Goal: Task Accomplishment & Management: Manage account settings

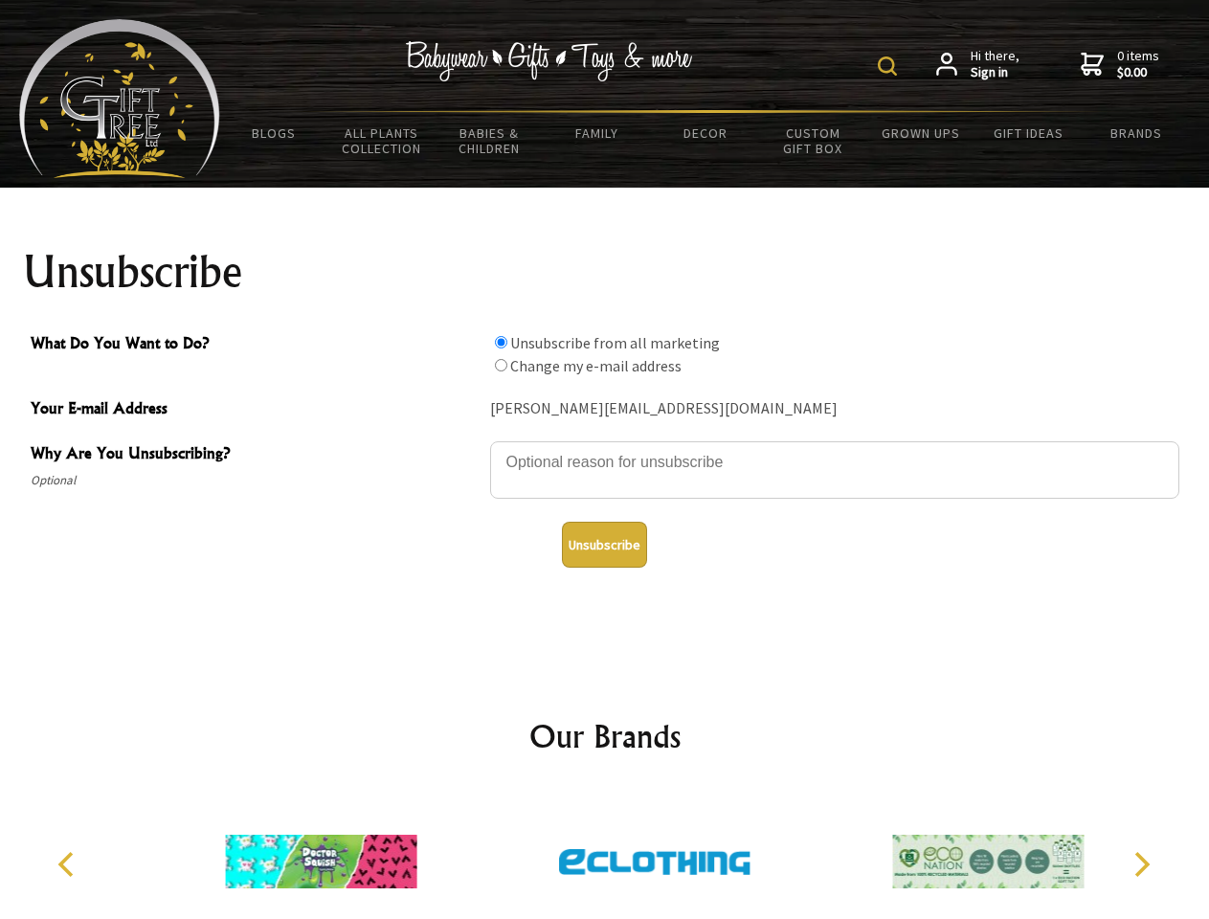
click at [891, 66] on img at bounding box center [887, 66] width 19 height 19
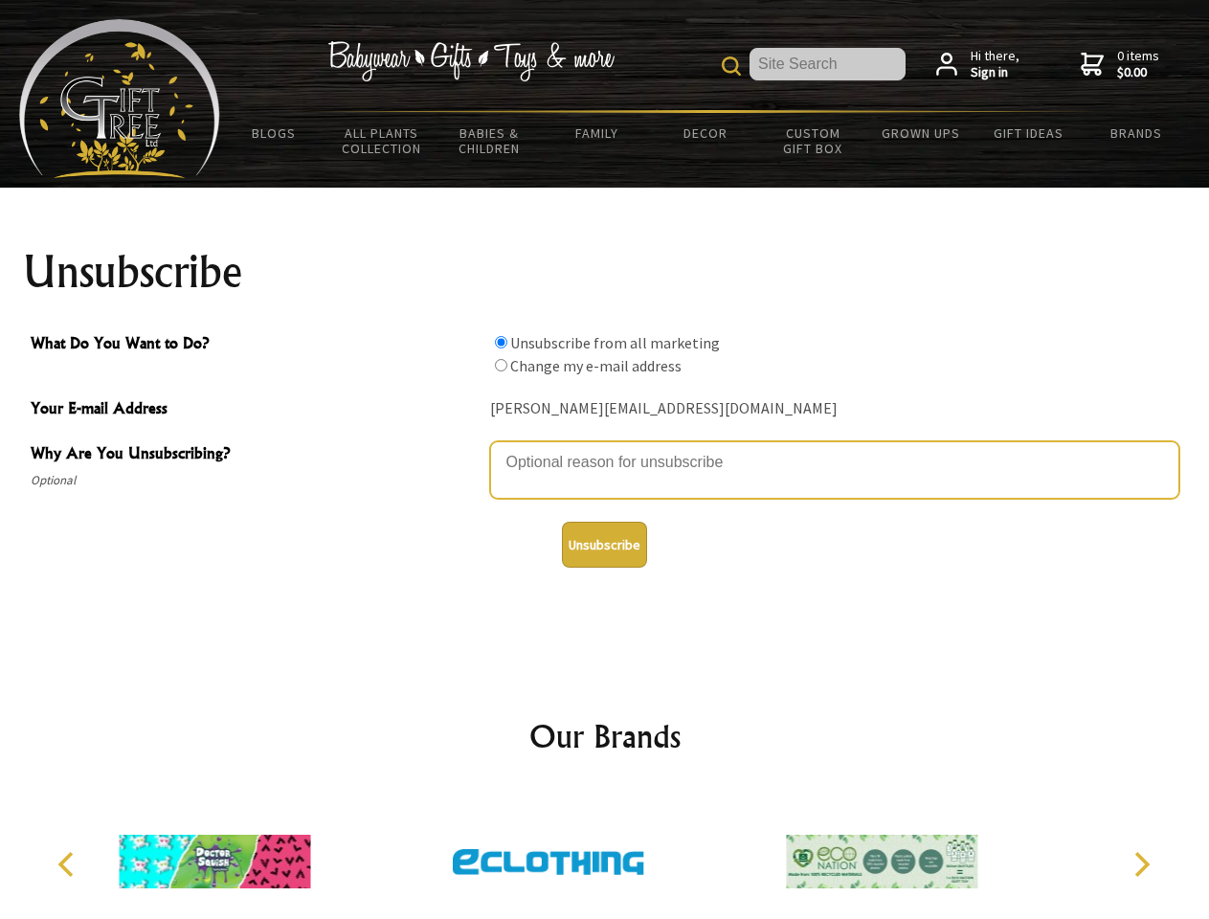
click at [605, 448] on textarea "Why Are You Unsubscribing?" at bounding box center [834, 469] width 689 height 57
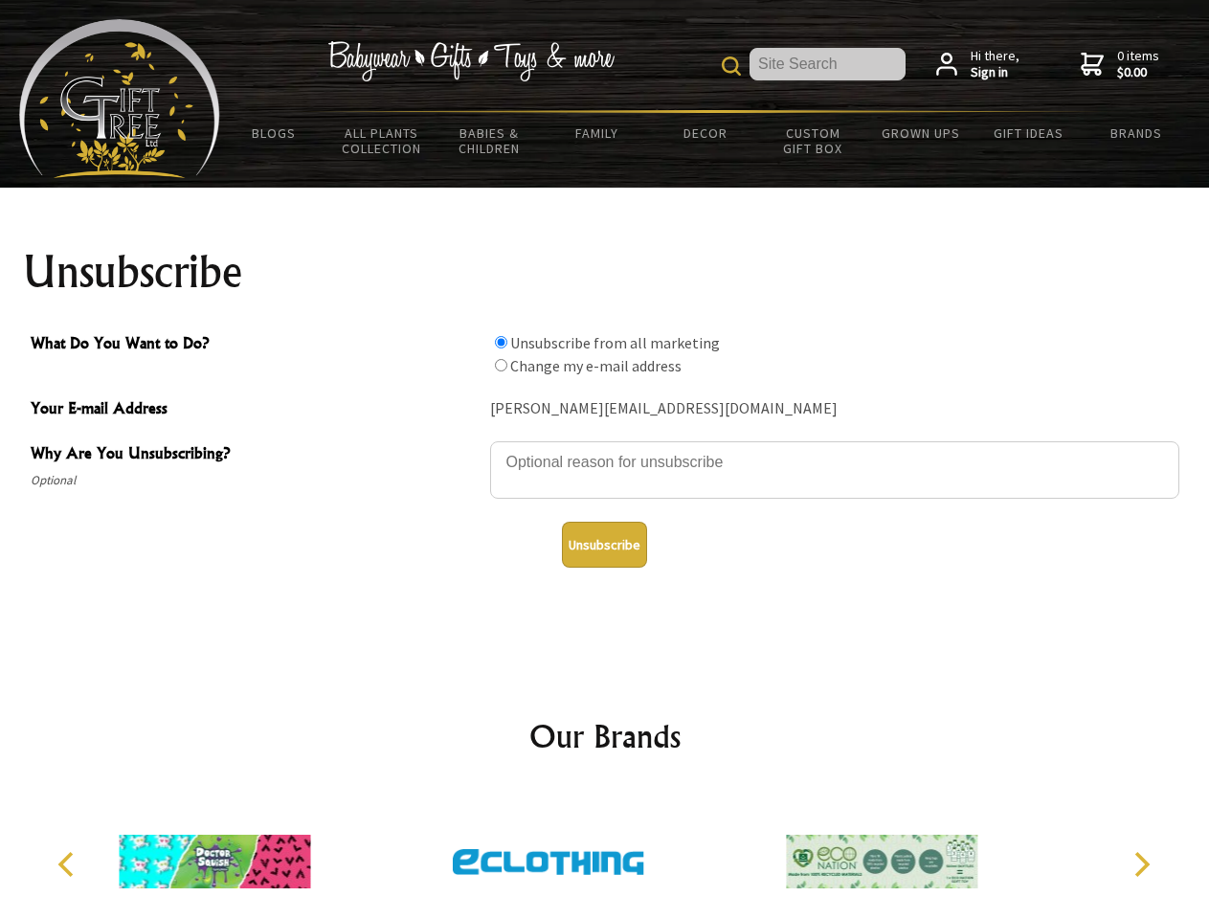
click at [501, 342] on input "What Do You Want to Do?" at bounding box center [501, 342] width 12 height 12
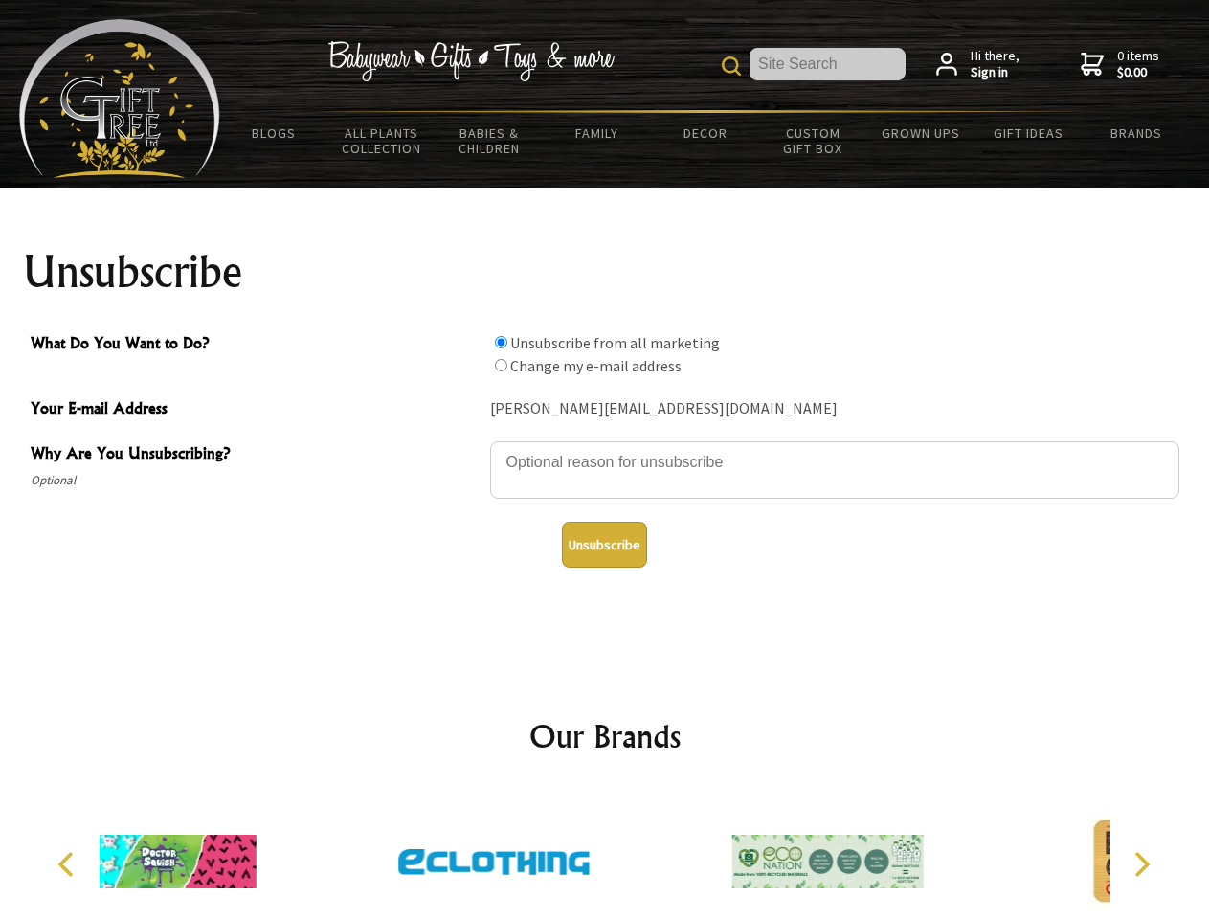
click at [501, 365] on input "What Do You Want to Do?" at bounding box center [501, 365] width 12 height 12
radio input "true"
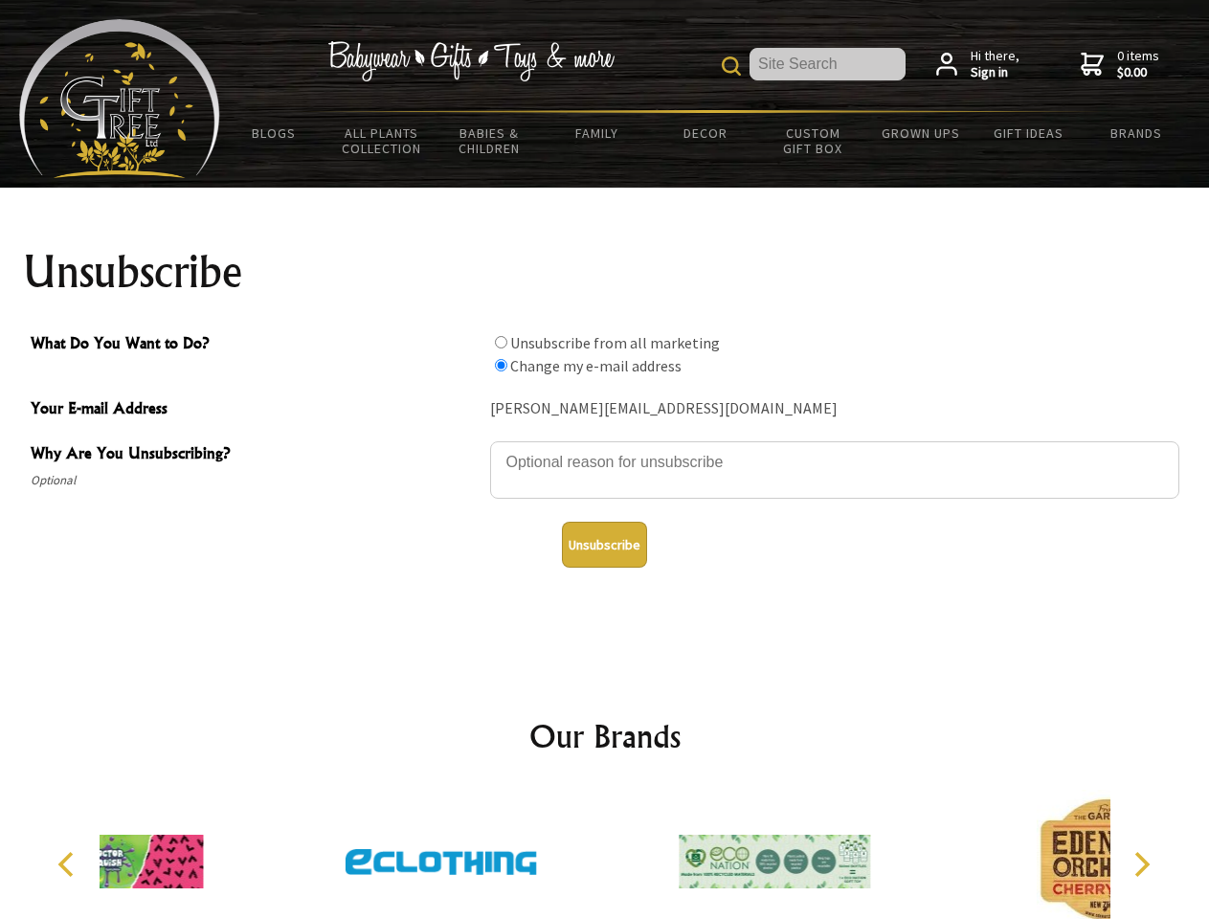
click at [604, 545] on button "Unsubscribe" at bounding box center [604, 545] width 85 height 46
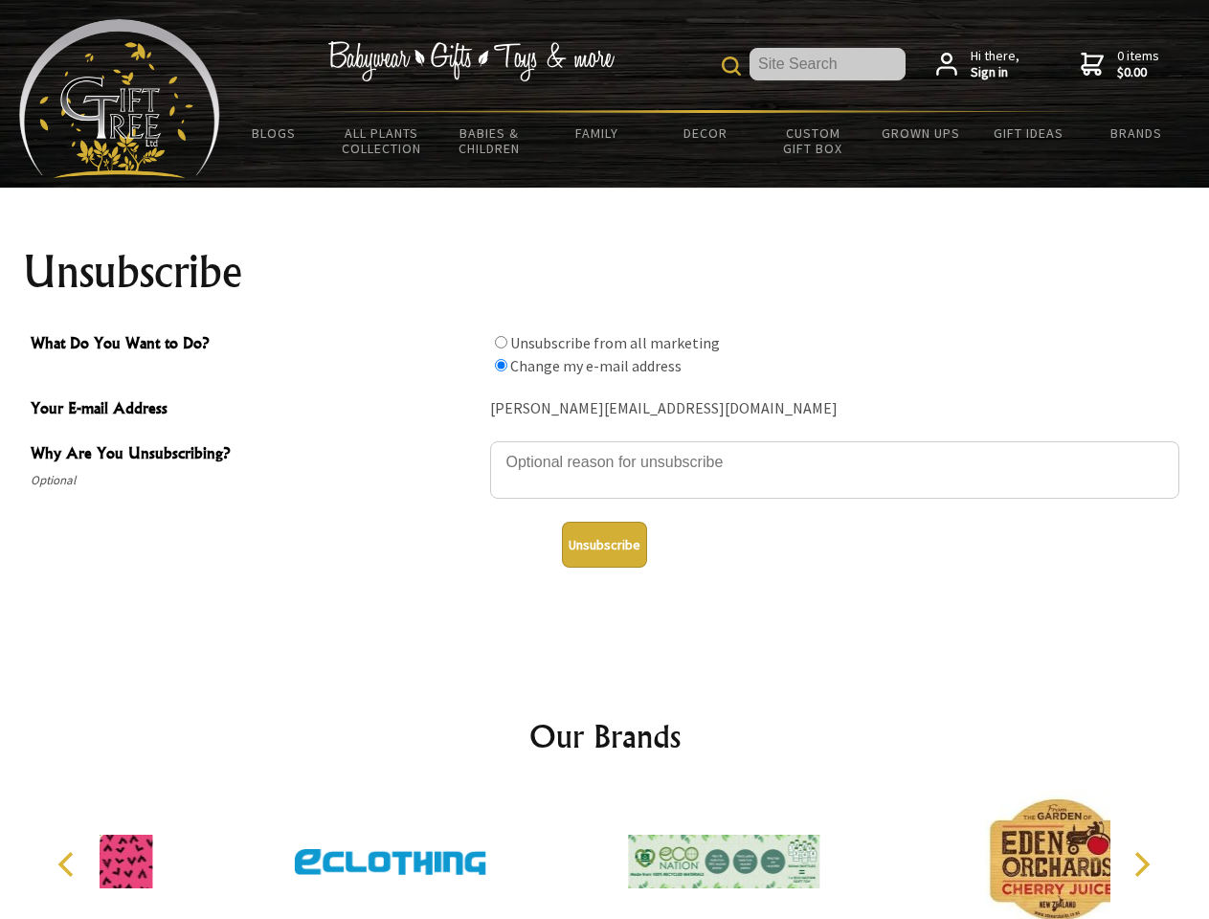
click at [628, 854] on img at bounding box center [724, 862] width 192 height 144
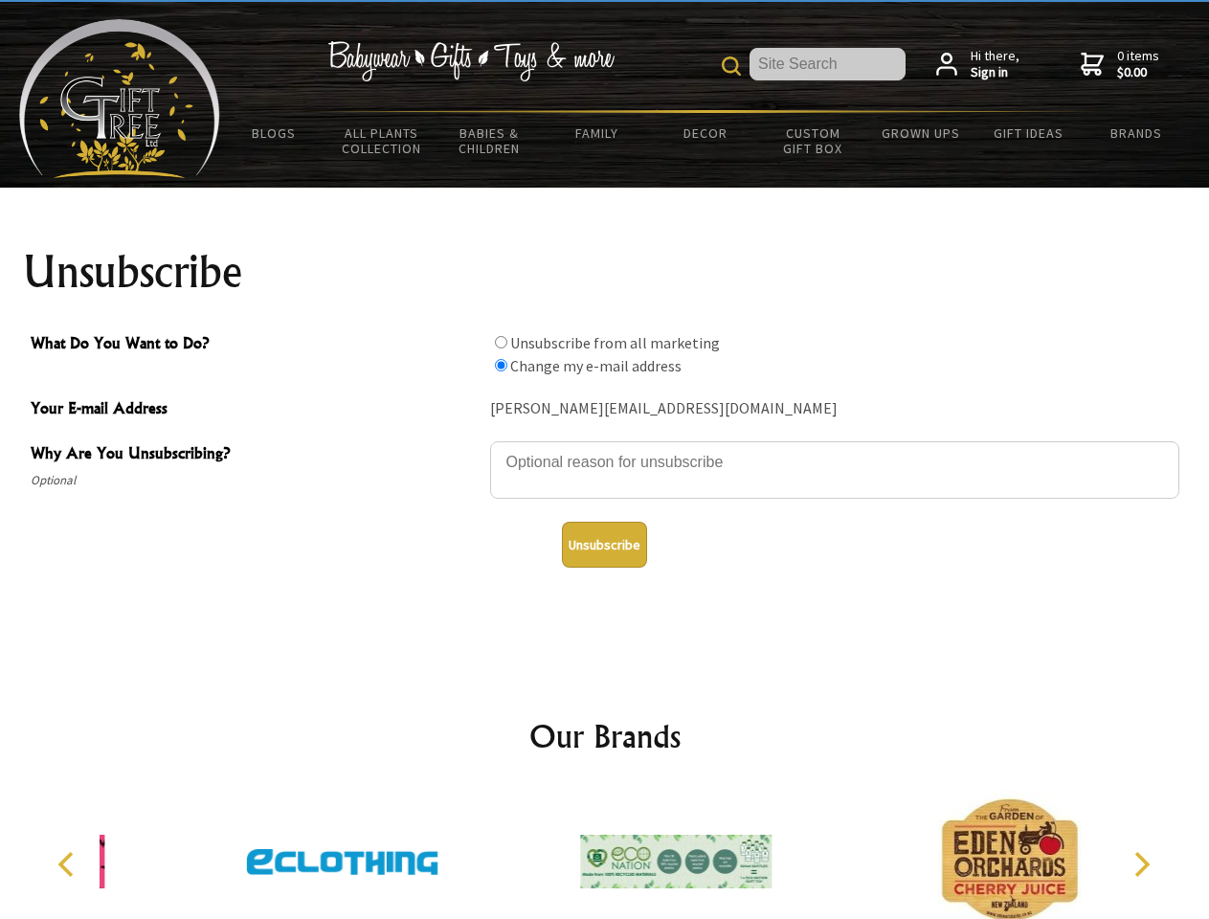
click at [69, 865] on icon "Previous" at bounding box center [68, 864] width 25 height 25
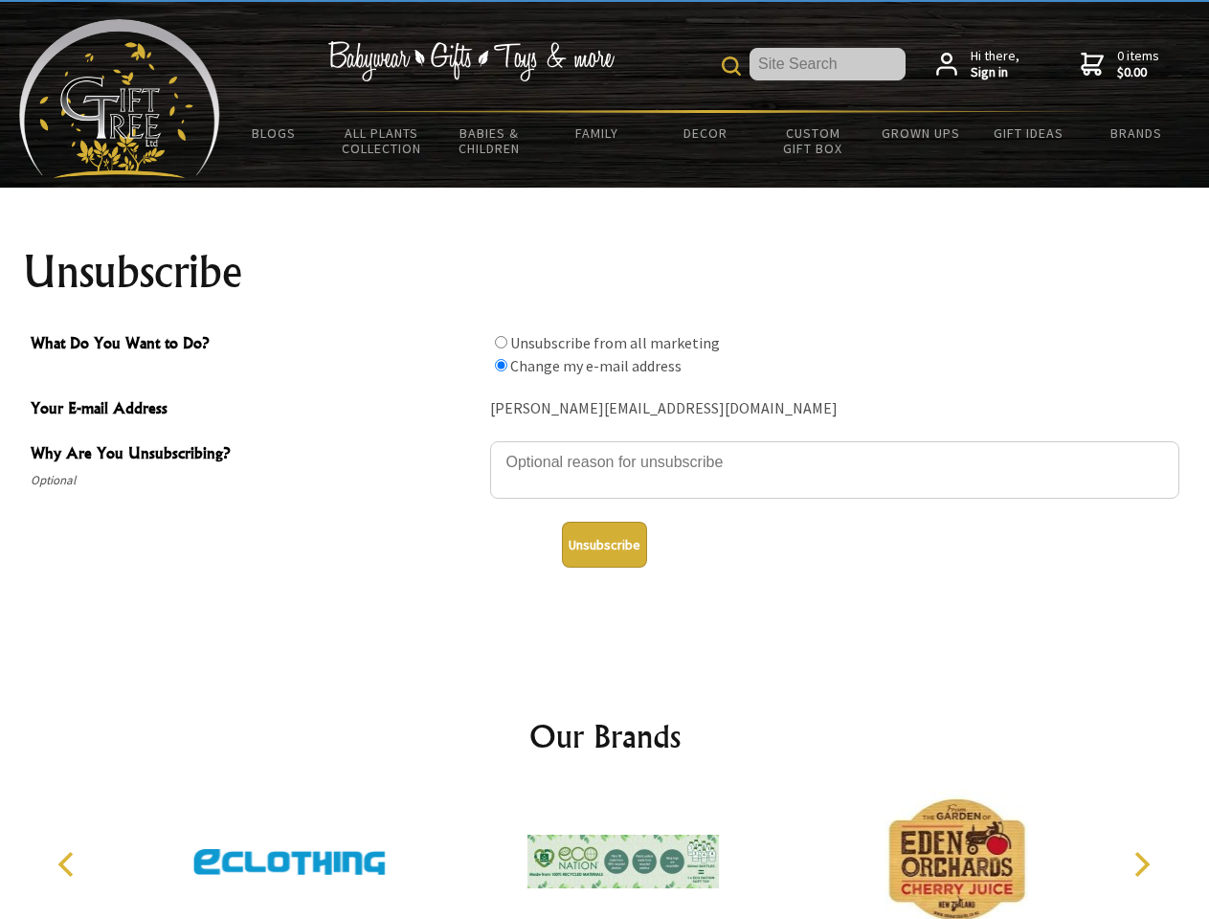
click at [1142, 865] on icon "Next" at bounding box center [1140, 864] width 25 height 25
